Goal: Information Seeking & Learning: Learn about a topic

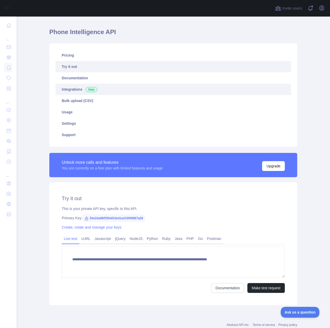
scroll to position [26, 0]
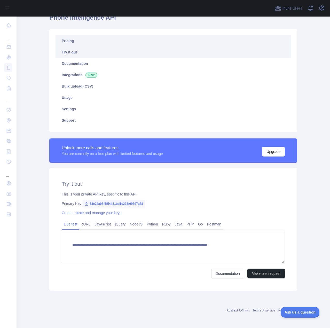
click at [70, 36] on link "Pricing" at bounding box center [172, 40] width 235 height 11
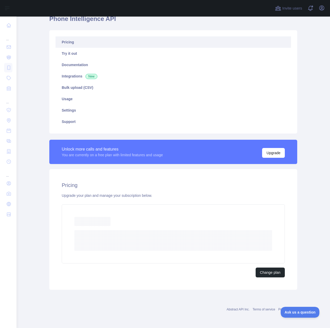
scroll to position [10, 0]
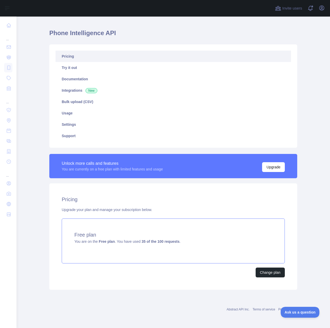
click at [135, 230] on div "Free plan You are on the Free plan . You have used 35 of the 100 requests ." at bounding box center [173, 240] width 223 height 45
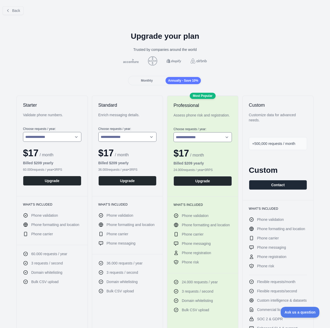
click at [20, 16] on div "Back" at bounding box center [165, 10] width 330 height 17
click at [19, 12] on span "Back" at bounding box center [16, 11] width 8 height 4
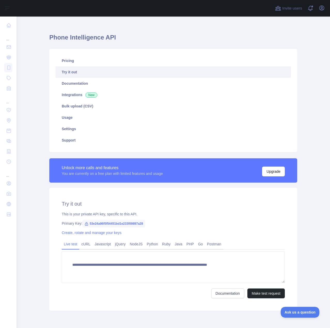
scroll to position [27, 0]
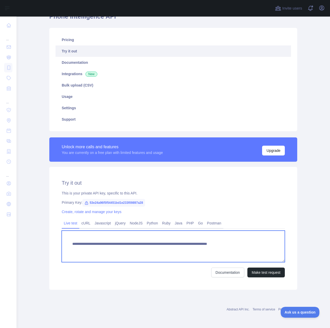
click at [234, 249] on textarea "**********" at bounding box center [173, 245] width 223 height 31
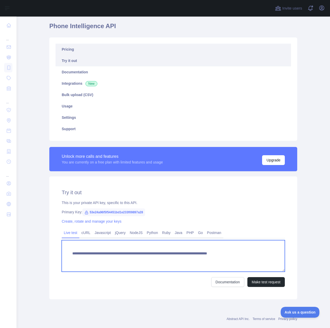
scroll to position [0, 0]
